Goal: Transaction & Acquisition: Purchase product/service

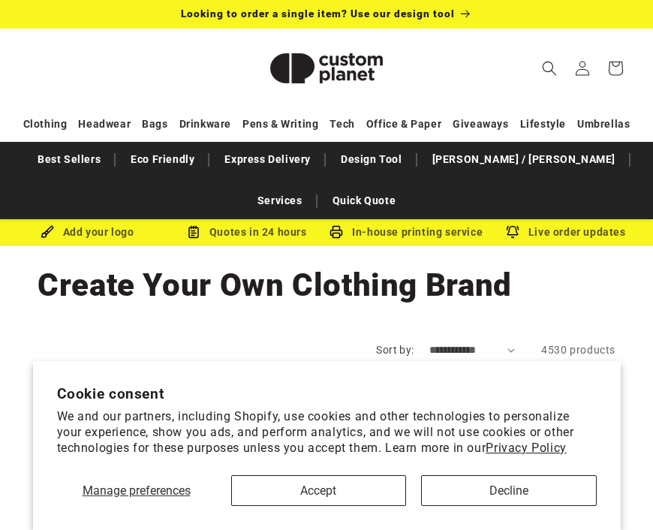
click at [294, 484] on button "Accept" at bounding box center [318, 490] width 175 height 31
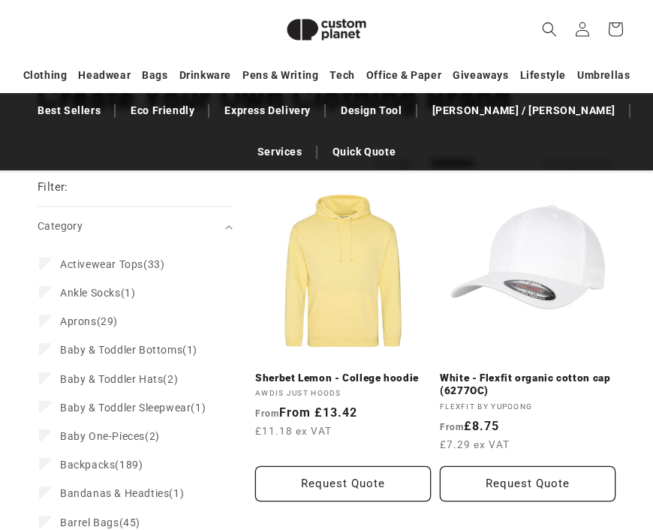
scroll to position [170, 0]
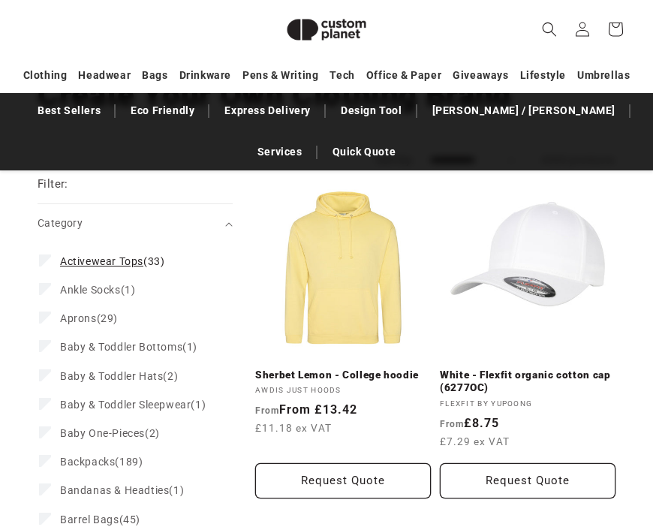
click at [149, 264] on span "Activewear Tops (33)" at bounding box center [112, 262] width 104 height 14
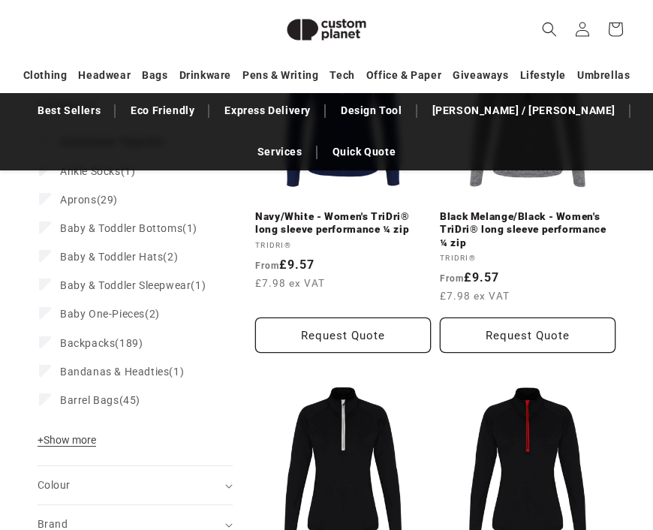
scroll to position [327, 0]
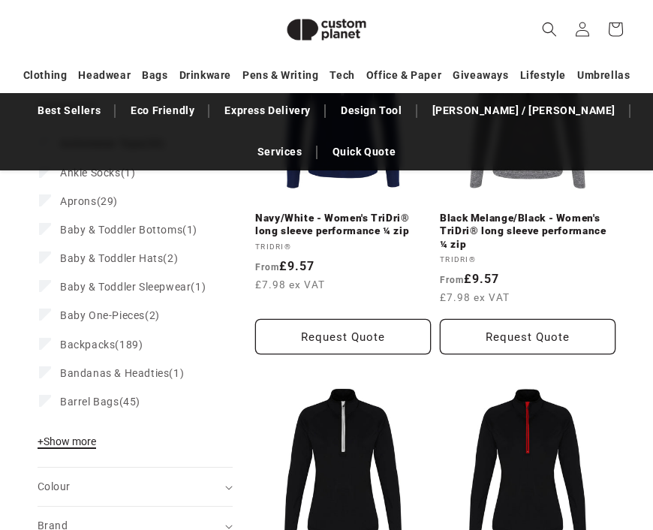
click at [80, 448] on span "+ Show more" at bounding box center [67, 442] width 59 height 12
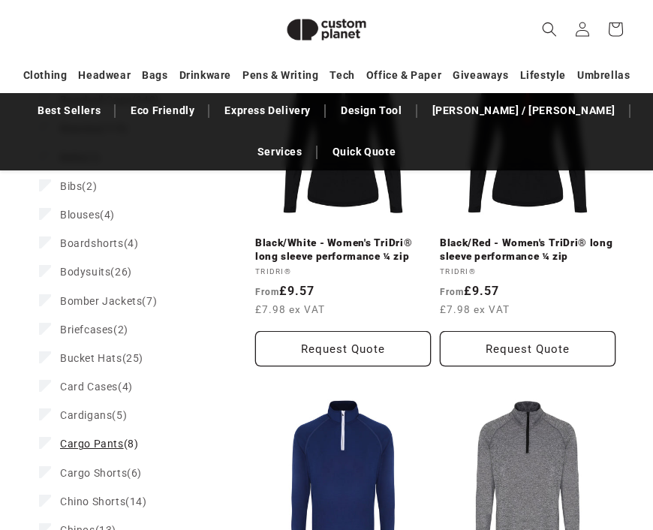
scroll to position [659, 0]
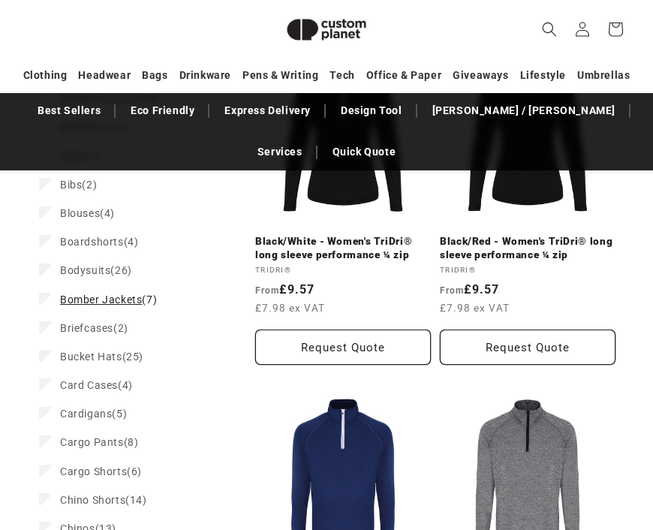
click at [89, 306] on span "Bomber Jackets" at bounding box center [101, 300] width 82 height 12
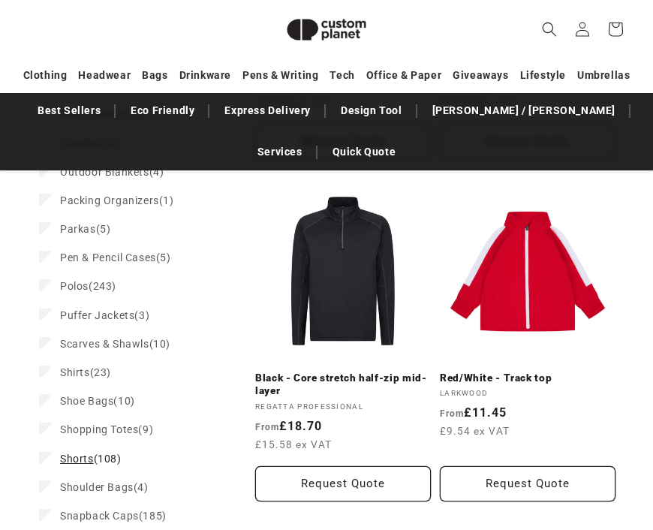
scroll to position [1900, 0]
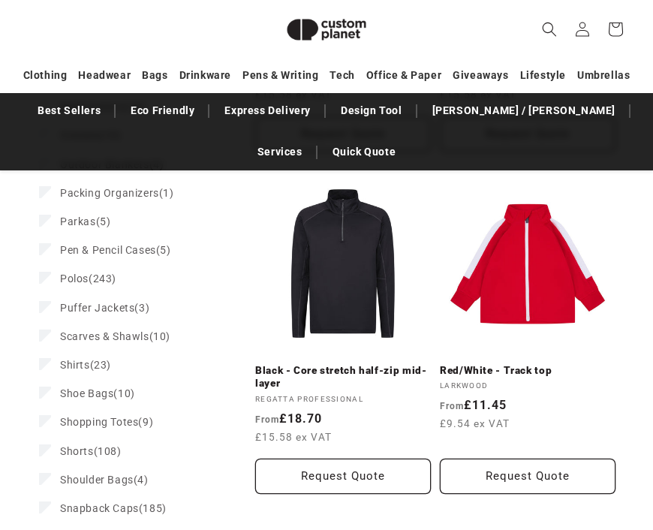
click at [312, 364] on link "Black - Core stretch half-zip mid-layer" at bounding box center [343, 377] width 176 height 26
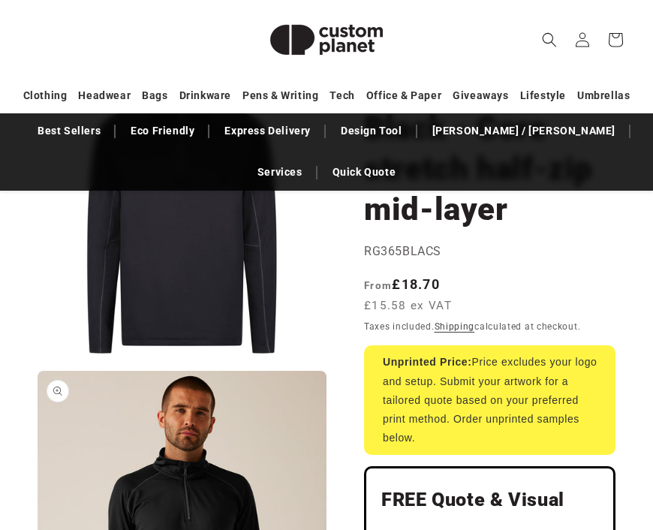
scroll to position [204, 0]
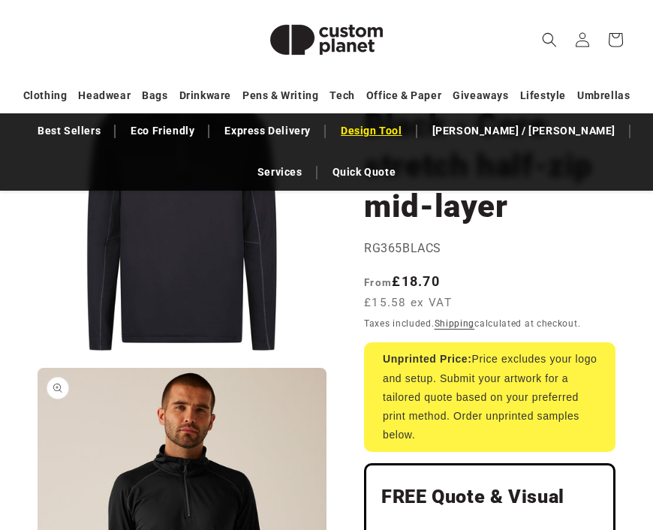
click at [366, 125] on link "Design Tool" at bounding box center [371, 131] width 77 height 26
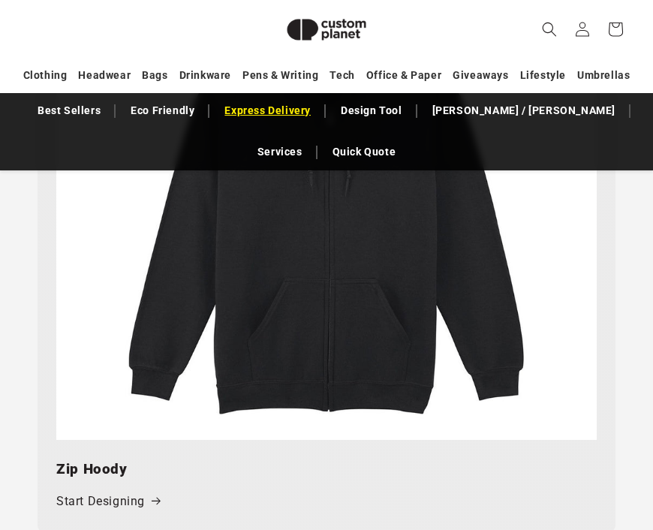
scroll to position [6299, 0]
